Goal: Task Accomplishment & Management: Manage account settings

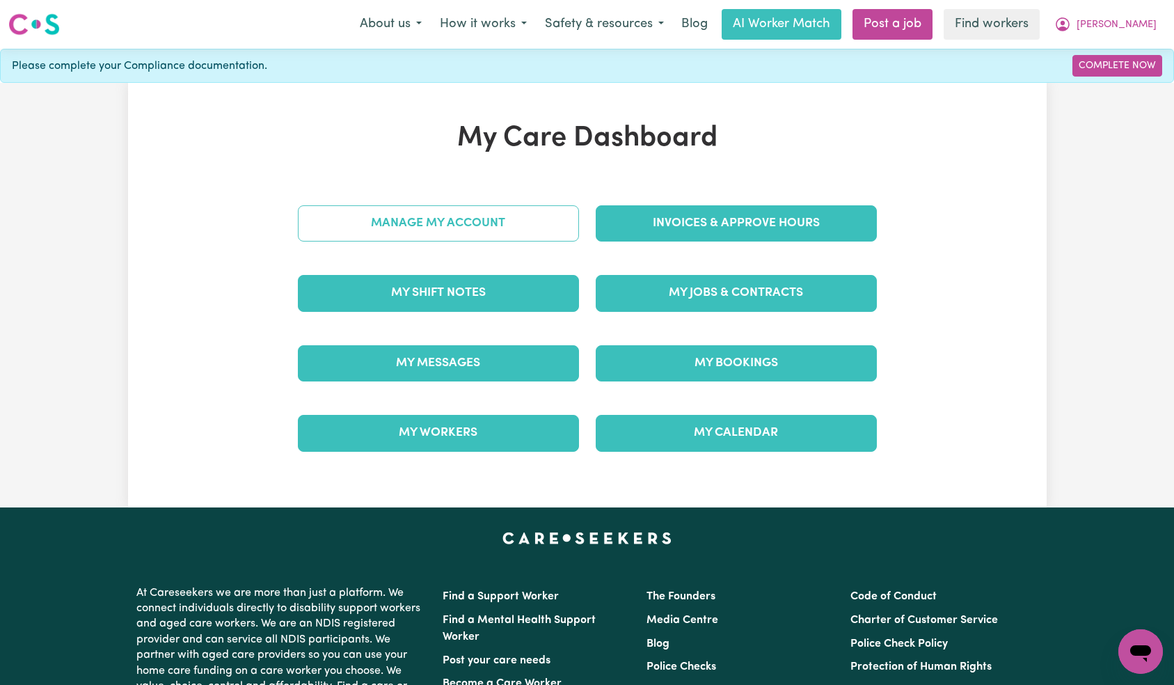
click at [468, 206] on link "Manage My Account" at bounding box center [438, 223] width 281 height 36
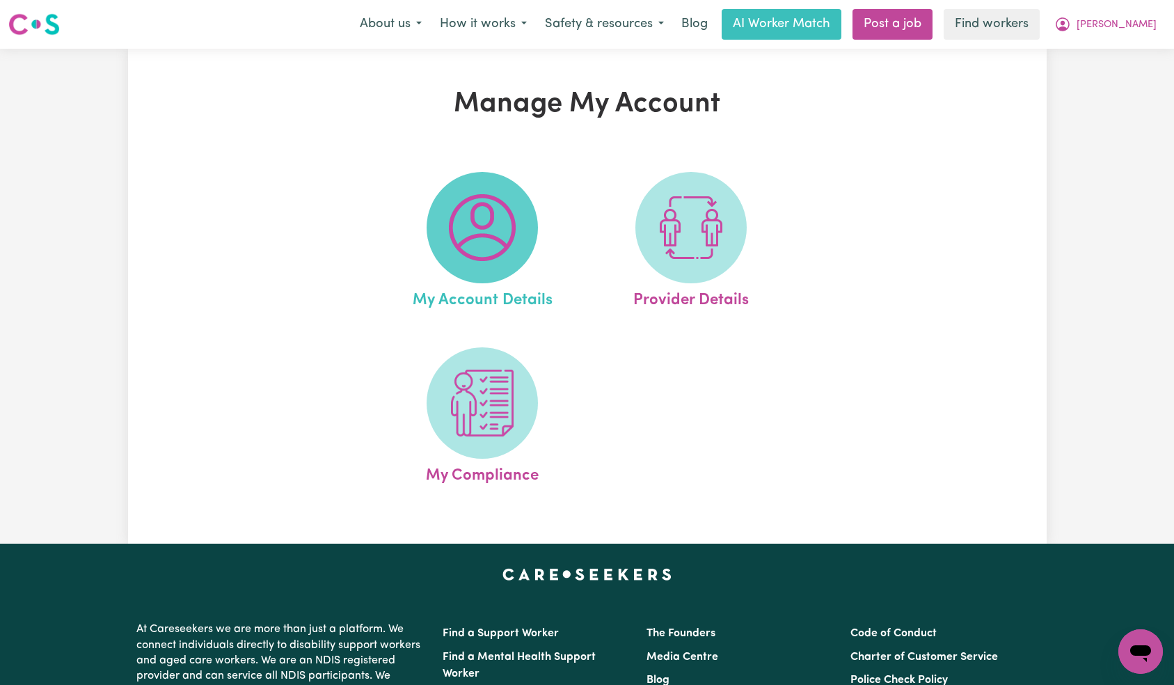
click at [477, 237] on img at bounding box center [482, 227] width 67 height 67
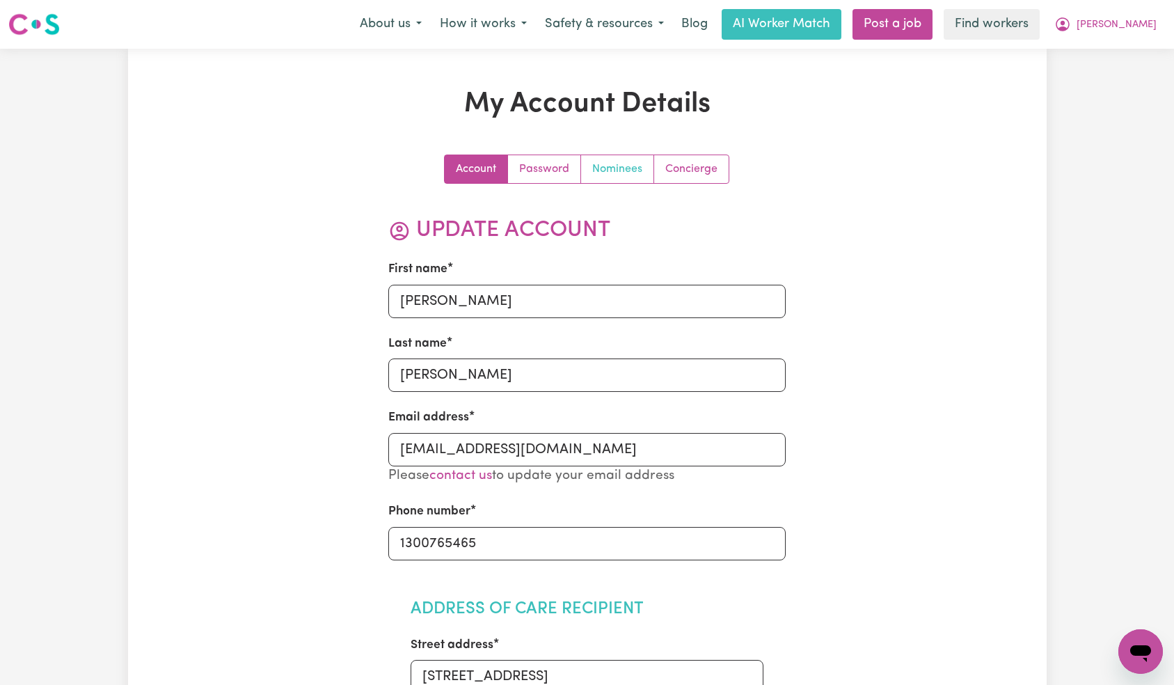
click at [595, 168] on link "Nominees" at bounding box center [617, 169] width 73 height 28
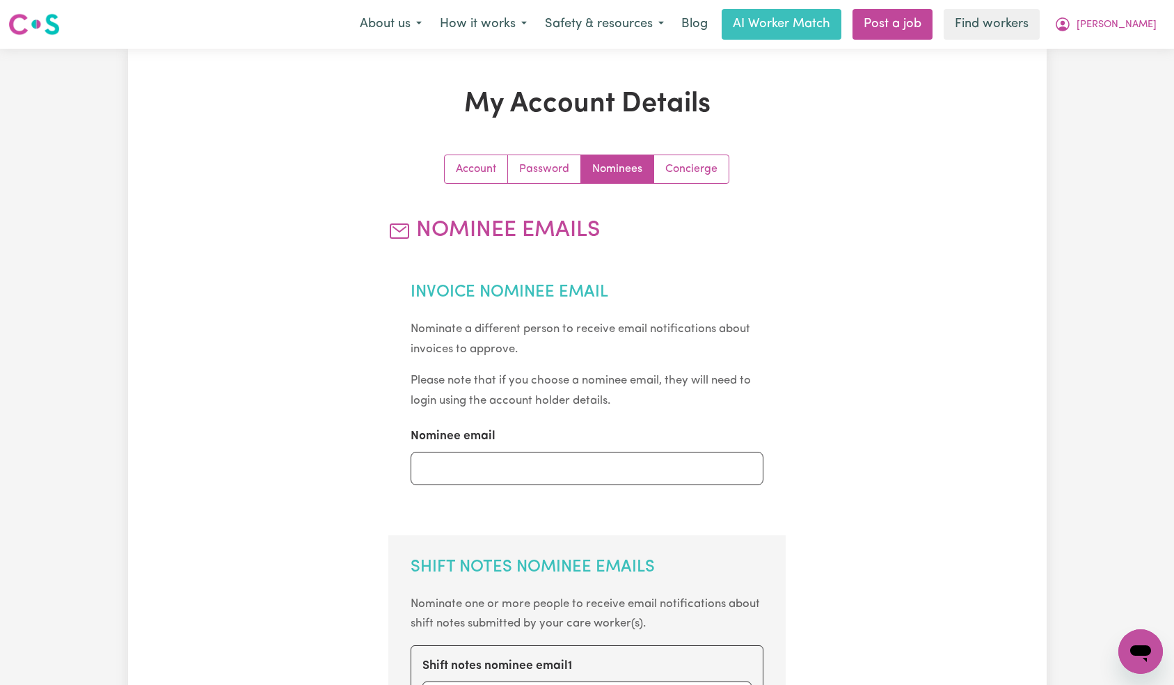
scroll to position [210, 0]
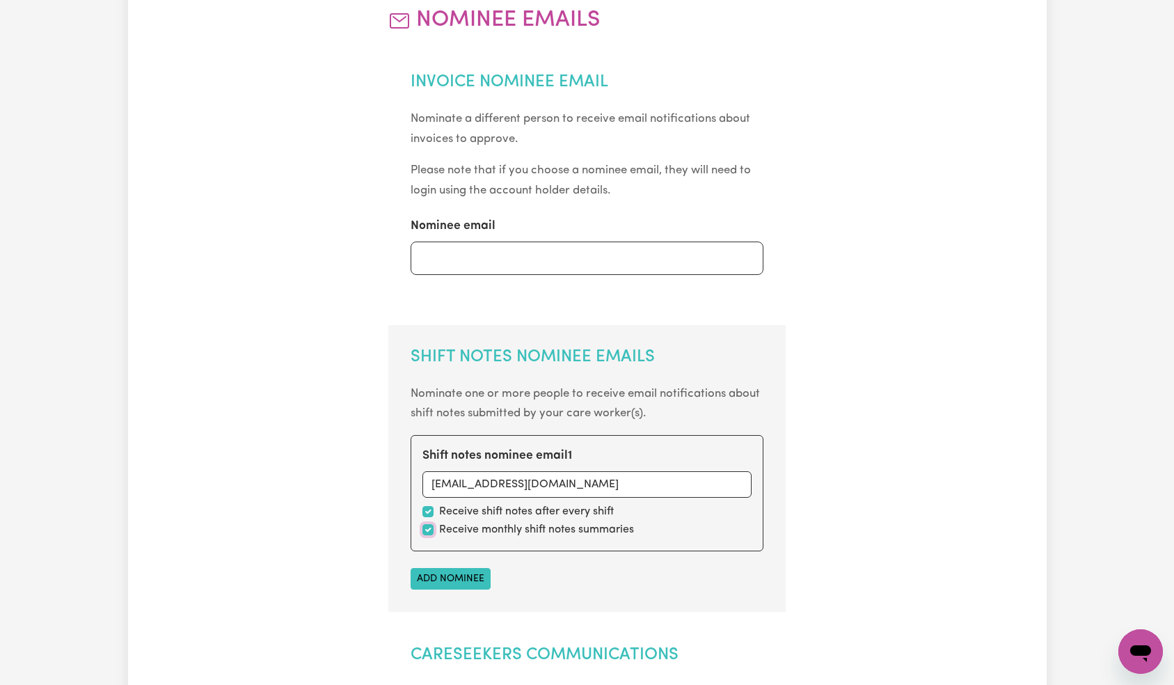
click at [429, 534] on input "checkbox" at bounding box center [427, 529] width 11 height 11
checkbox input "false"
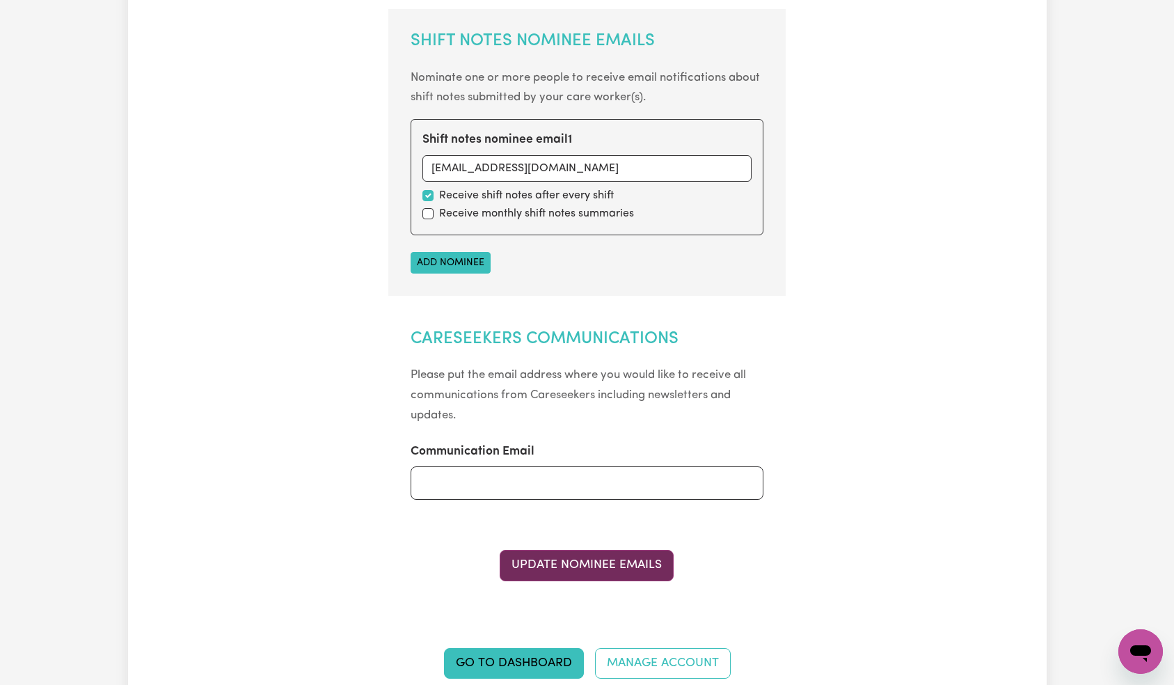
click at [584, 558] on button "Update Nominee Emails" at bounding box center [587, 565] width 174 height 31
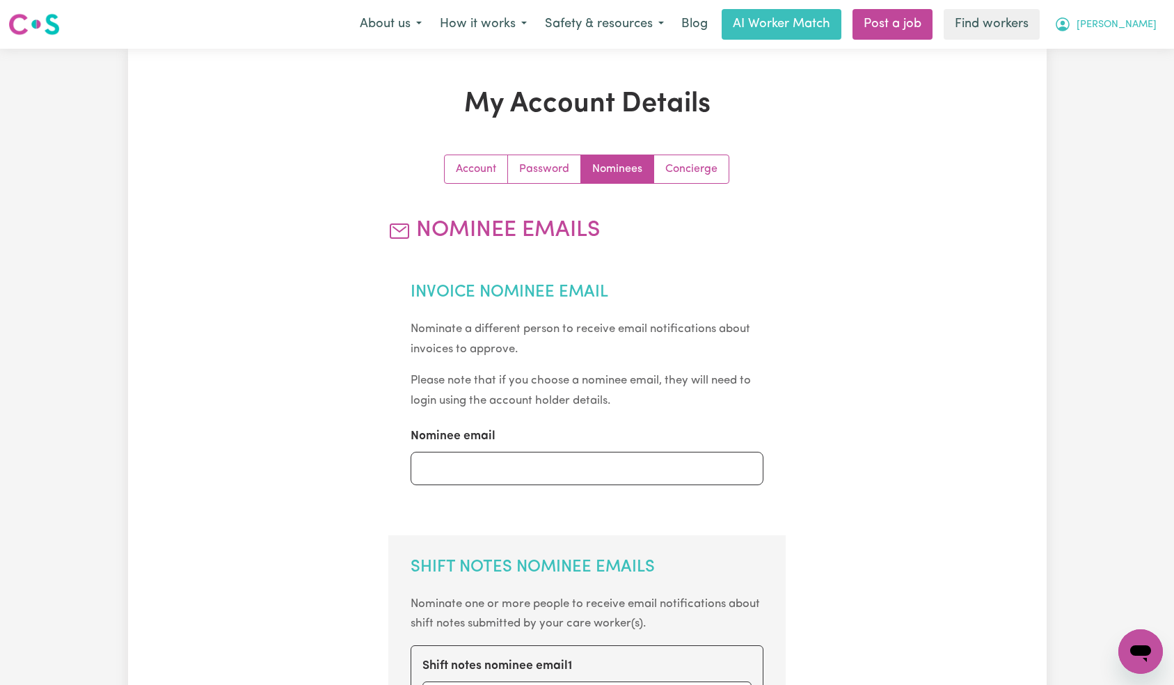
click at [1126, 26] on span "[PERSON_NAME]" at bounding box center [1116, 24] width 80 height 15
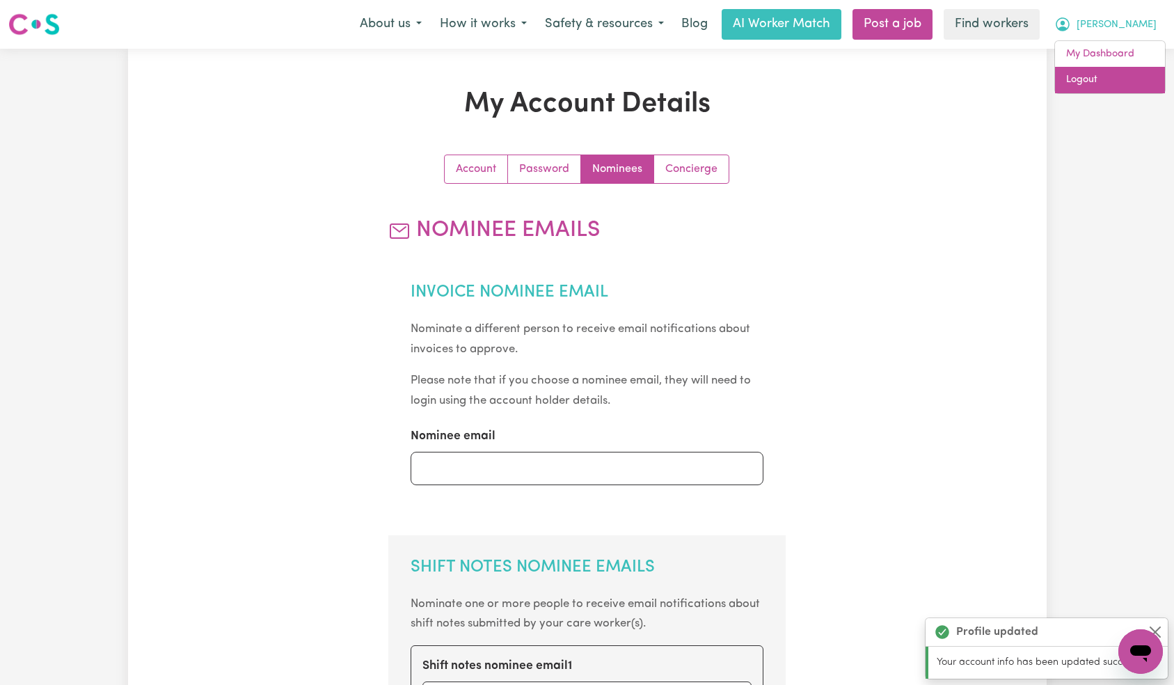
click at [1124, 81] on link "Logout" at bounding box center [1110, 80] width 110 height 26
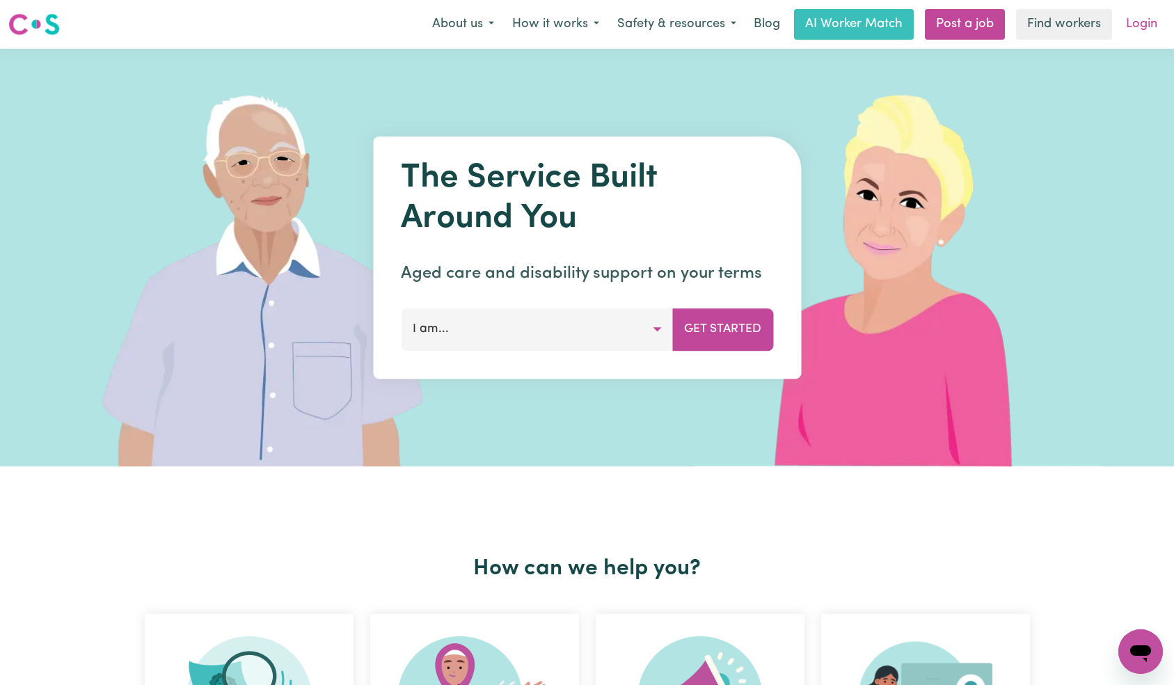
click at [1147, 28] on link "Login" at bounding box center [1141, 24] width 48 height 31
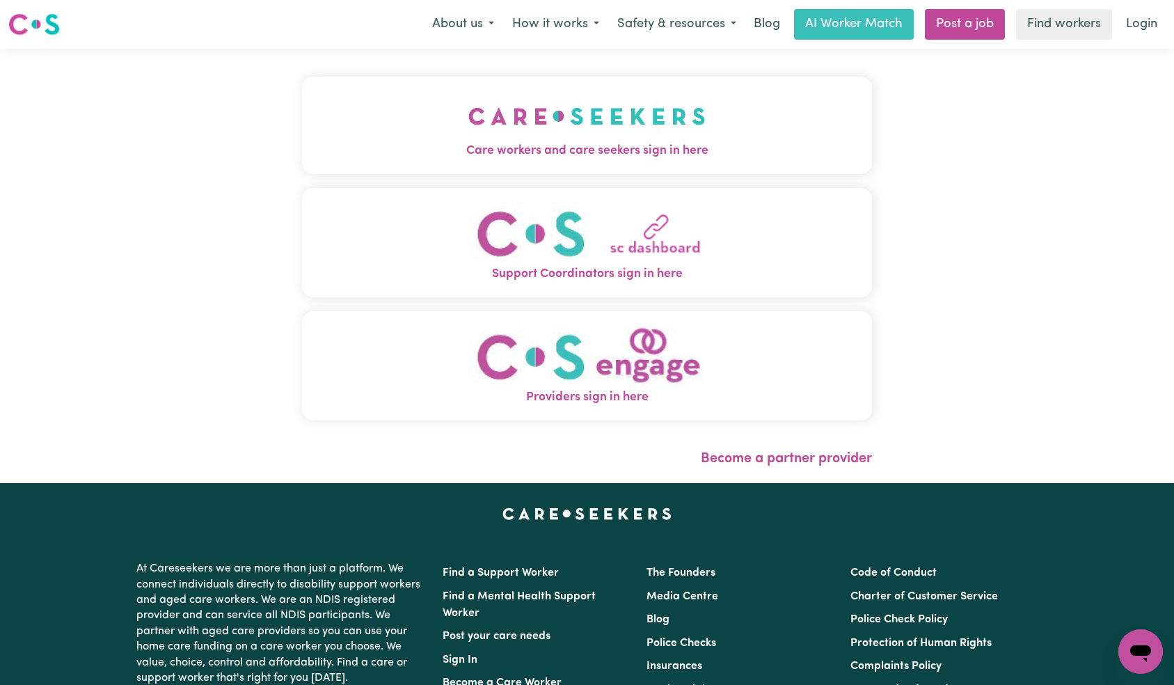
click at [468, 136] on img "Care workers and care seekers sign in here" at bounding box center [586, 115] width 237 height 51
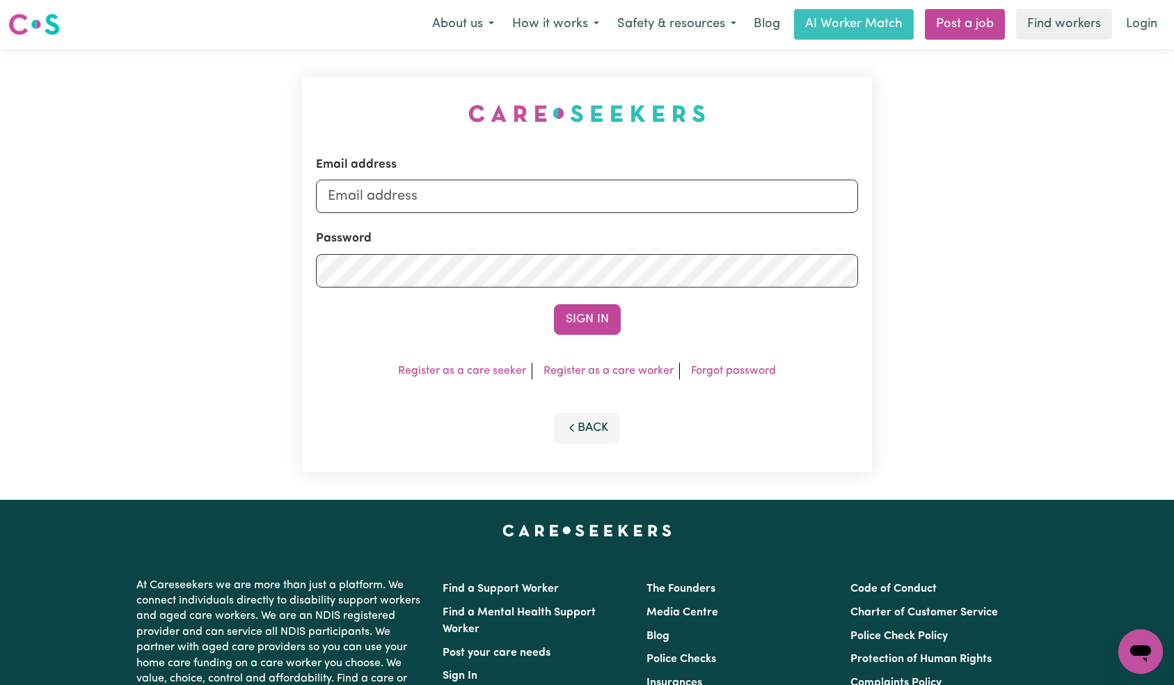
drag, startPoint x: 623, startPoint y: 218, endPoint x: 623, endPoint y: 209, distance: 8.3
click at [623, 217] on form "Email address Password Sign In" at bounding box center [587, 245] width 543 height 179
click at [623, 207] on input "Email address" at bounding box center [587, 195] width 543 height 33
paste input "[EMAIL_ADDRESS][DOMAIN_NAME]"
type input "[EMAIL_ADDRESS][DOMAIN_NAME]"
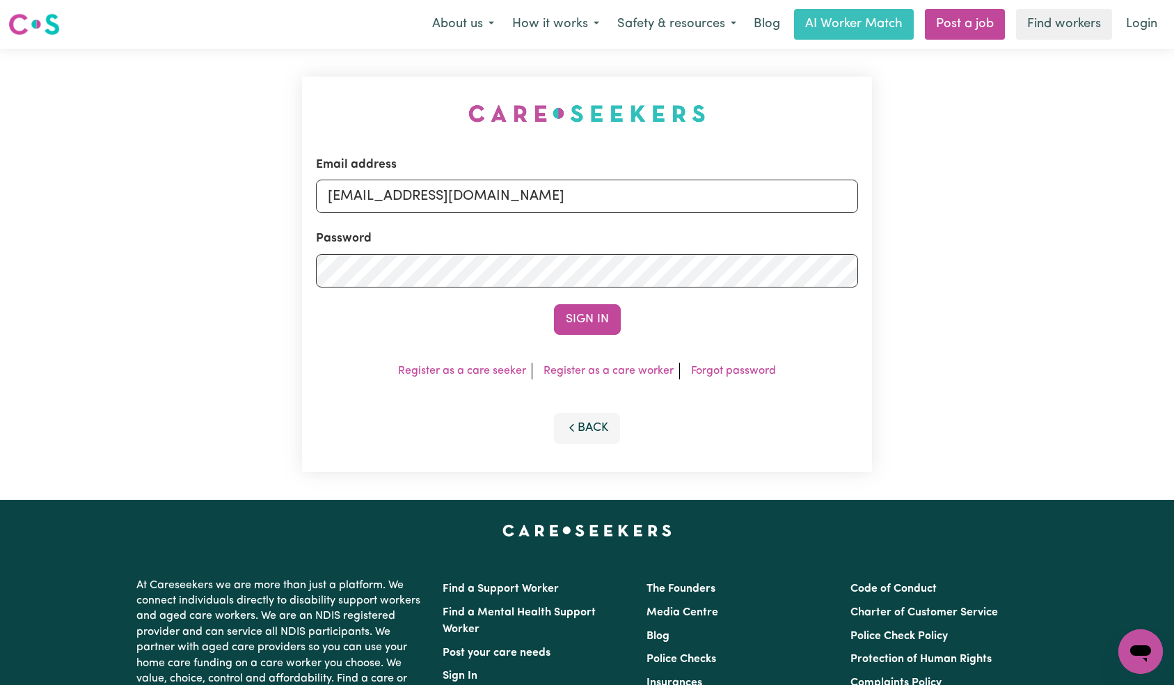
click at [606, 330] on button "Sign In" at bounding box center [587, 319] width 67 height 31
